Goal: Ask a question: Seek information or help from site administrators or community

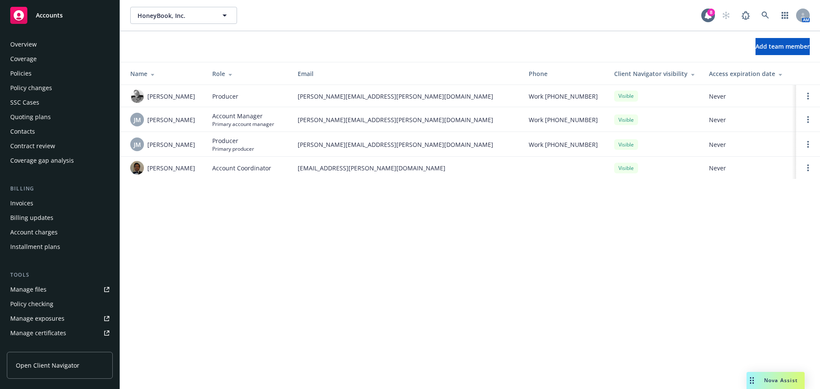
scroll to position [182, 0]
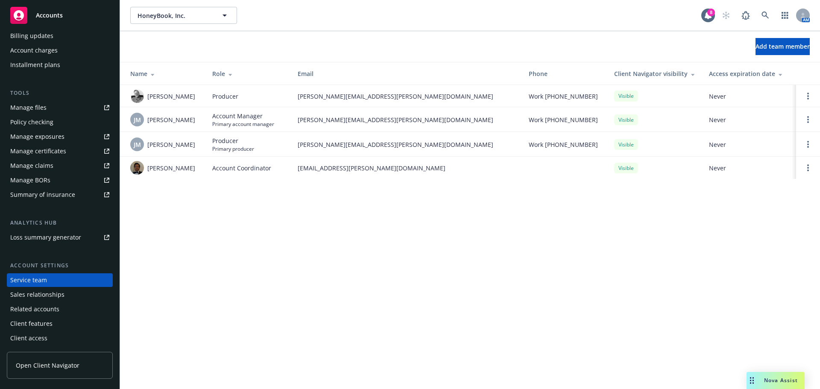
click at [778, 380] on span "Nova Assist" at bounding box center [781, 380] width 34 height 7
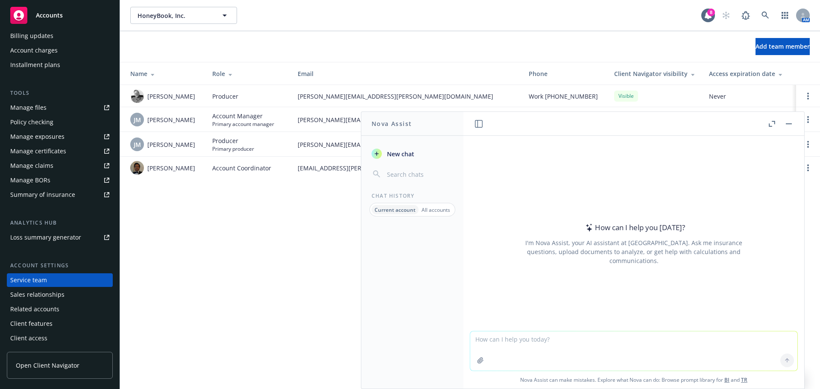
click at [535, 344] on textarea at bounding box center [633, 351] width 327 height 39
type textarea "summarize latest large court rulings and settlements around generative AI"
